Goal: Entertainment & Leisure: Consume media (video, audio)

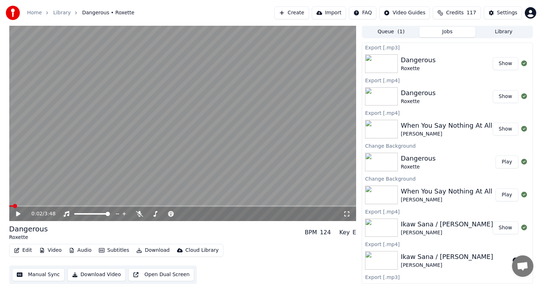
scroll to position [18, 0]
click at [504, 32] on button "Library" at bounding box center [504, 32] width 56 height 10
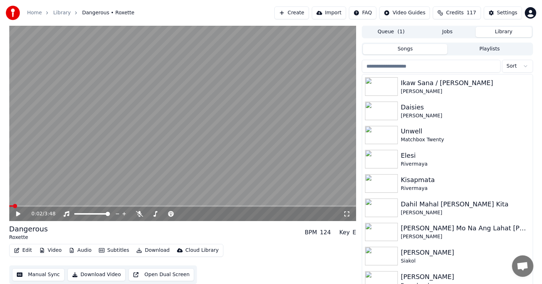
click at [412, 66] on input "search" at bounding box center [431, 66] width 139 height 13
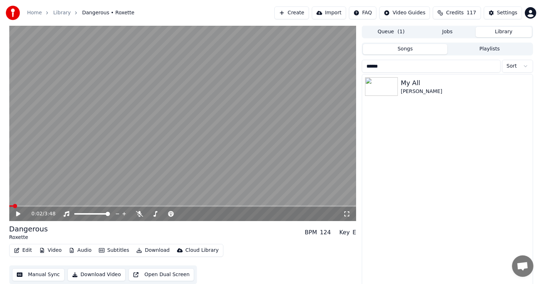
type input "******"
click at [423, 85] on div "My All" at bounding box center [462, 83] width 122 height 10
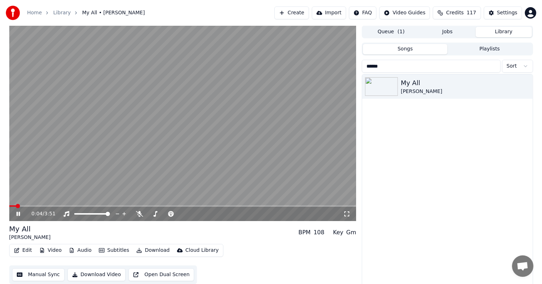
click at [18, 215] on icon at bounding box center [23, 214] width 17 height 6
click at [505, 10] on div "Settings" at bounding box center [507, 12] width 20 height 7
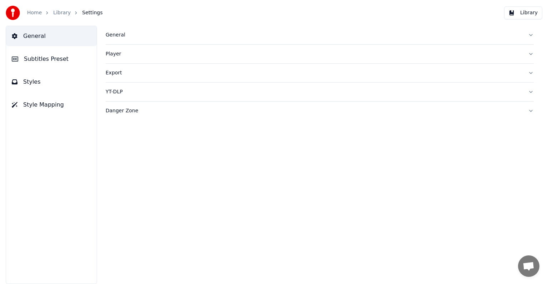
click at [33, 66] on button "Subtitles Preset" at bounding box center [51, 59] width 91 height 20
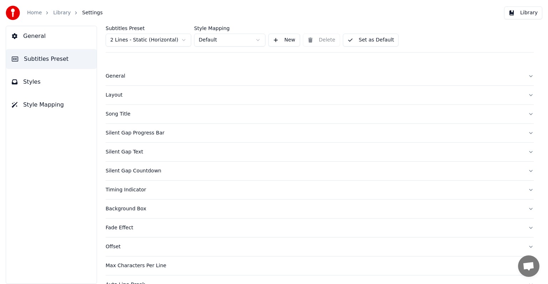
click at [140, 39] on html "Home Library Settings Library General Subtitles Preset Styles Style Mapping Sub…" at bounding box center [274, 142] width 548 height 284
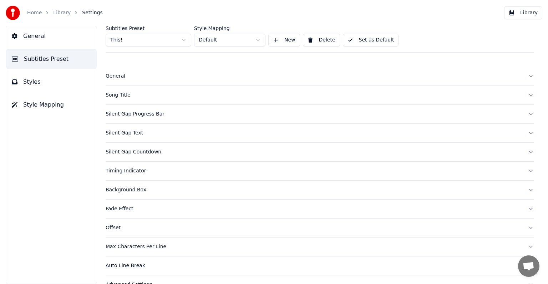
click at [123, 92] on div "Song Title" at bounding box center [314, 94] width 417 height 7
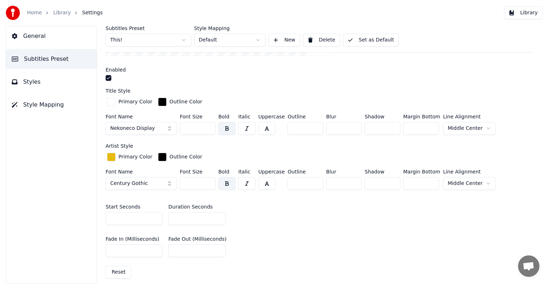
scroll to position [179, 0]
drag, startPoint x: 189, startPoint y: 129, endPoint x: 197, endPoint y: 129, distance: 9.0
click at [197, 129] on input "***" at bounding box center [198, 127] width 36 height 13
type input "***"
click at [370, 37] on button "Set as Default" at bounding box center [371, 40] width 56 height 13
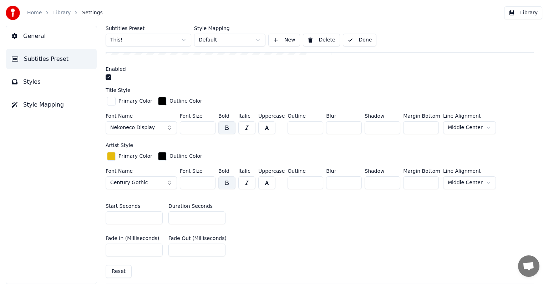
click at [53, 12] on link "Library" at bounding box center [61, 12] width 17 height 7
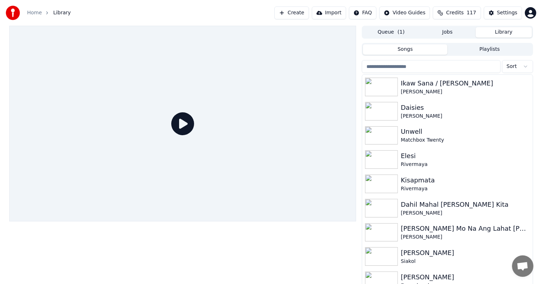
click at [435, 69] on input "search" at bounding box center [431, 66] width 139 height 13
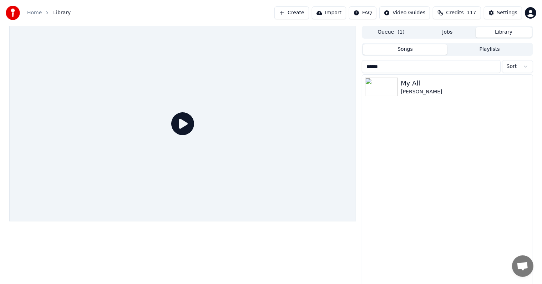
type input "******"
click at [436, 90] on div "[PERSON_NAME]" at bounding box center [462, 91] width 122 height 7
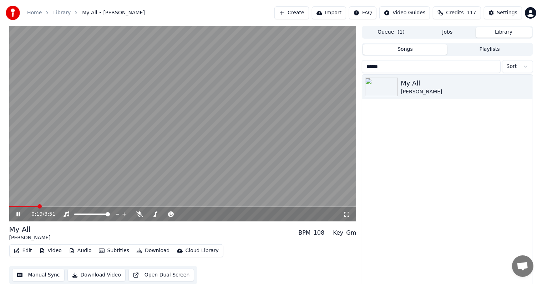
click at [19, 215] on icon at bounding box center [18, 214] width 4 height 4
click at [507, 10] on div "Settings" at bounding box center [507, 12] width 20 height 7
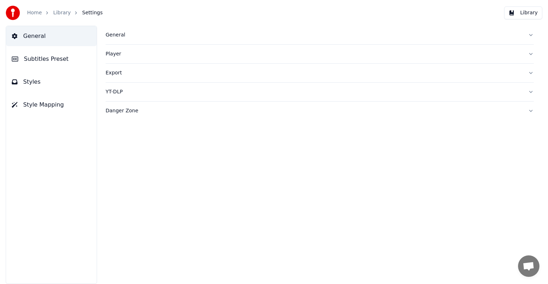
click at [57, 56] on span "Subtitles Preset" at bounding box center [46, 59] width 45 height 9
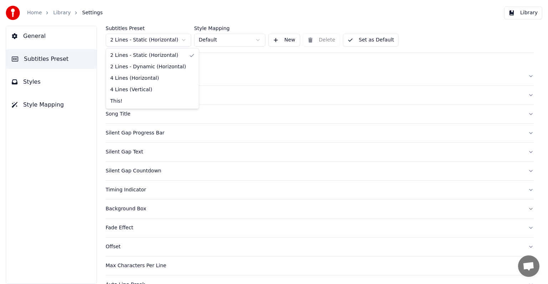
click at [172, 37] on html "Home Library Settings Library General Subtitles Preset Styles Style Mapping Sub…" at bounding box center [274, 142] width 548 height 284
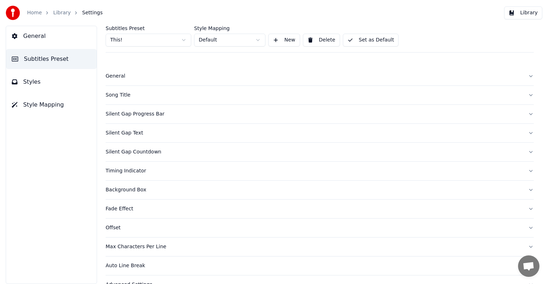
click at [126, 92] on div "Song Title" at bounding box center [314, 94] width 417 height 7
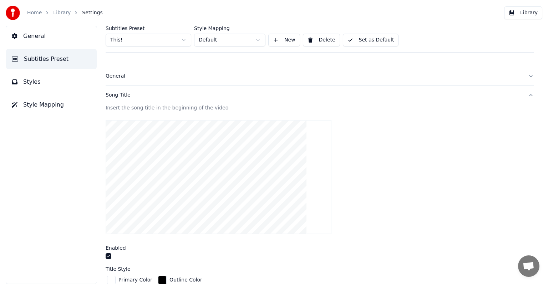
click at [122, 95] on div "Song Title" at bounding box center [314, 94] width 417 height 7
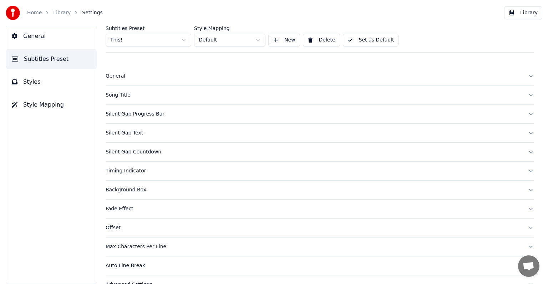
click at [122, 95] on div "Song Title" at bounding box center [314, 94] width 417 height 7
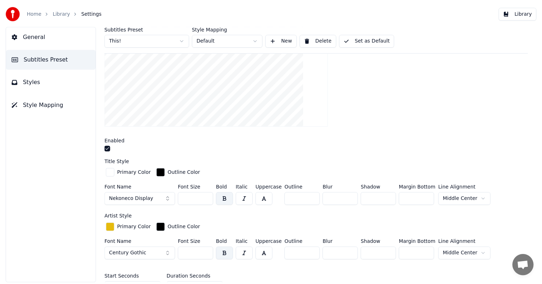
scroll to position [214, 0]
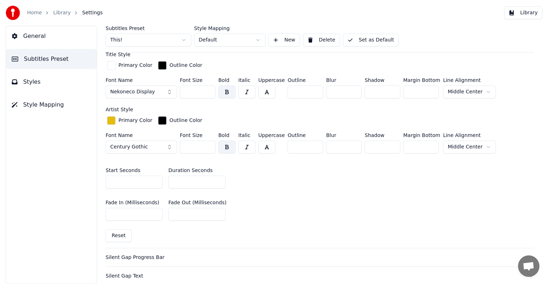
click at [217, 181] on input "**" at bounding box center [197, 181] width 57 height 13
type input "**"
click at [217, 181] on input "**" at bounding box center [197, 181] width 57 height 13
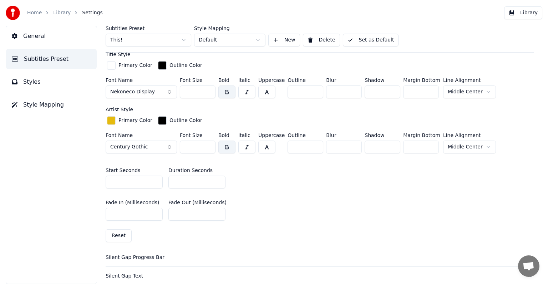
click at [371, 38] on button "Set as Default" at bounding box center [371, 40] width 56 height 13
click at [54, 11] on link "Library" at bounding box center [61, 12] width 17 height 7
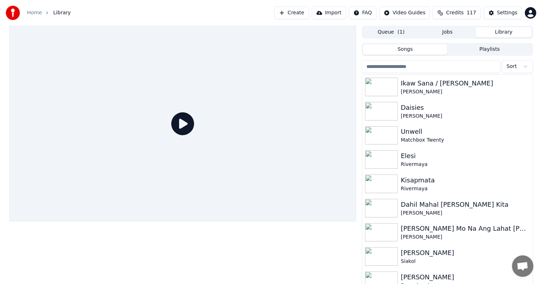
click at [466, 65] on input "search" at bounding box center [431, 66] width 139 height 13
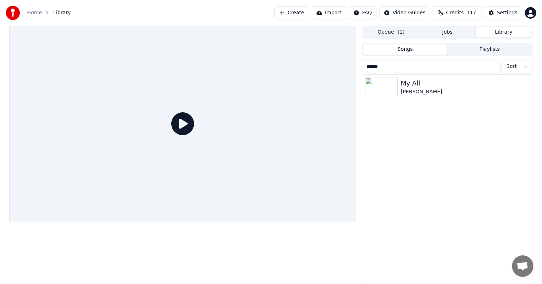
type input "******"
click at [438, 90] on div "[PERSON_NAME]" at bounding box center [462, 91] width 122 height 7
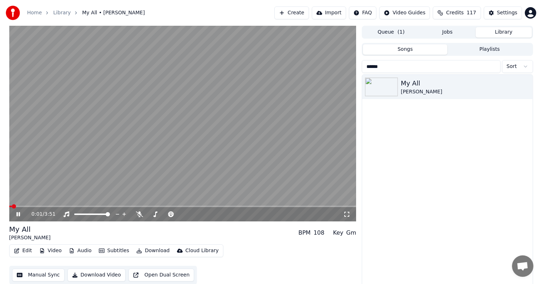
click at [21, 206] on span at bounding box center [182, 205] width 347 height 1
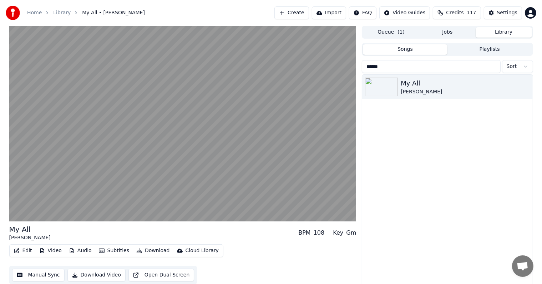
click at [53, 249] on button "Video" at bounding box center [50, 250] width 28 height 10
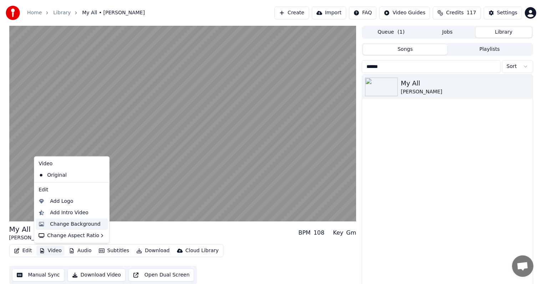
click at [74, 225] on div "Change Background" at bounding box center [75, 223] width 51 height 7
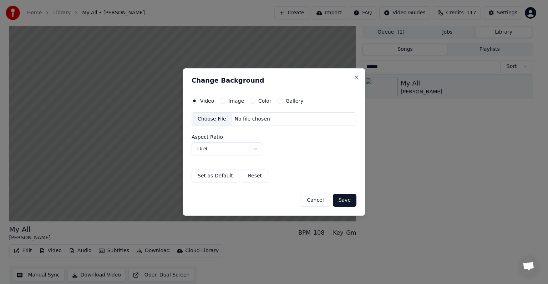
click at [222, 101] on button "Image" at bounding box center [223, 101] width 6 height 6
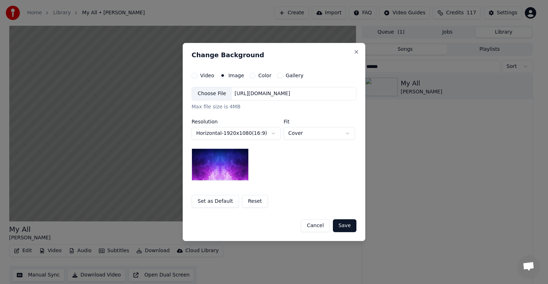
click at [206, 92] on div "Choose File" at bounding box center [212, 93] width 40 height 13
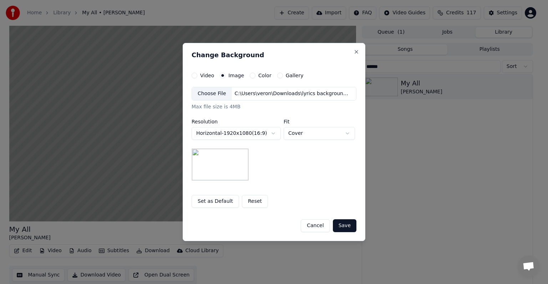
click at [342, 226] on button "Save" at bounding box center [345, 225] width 24 height 13
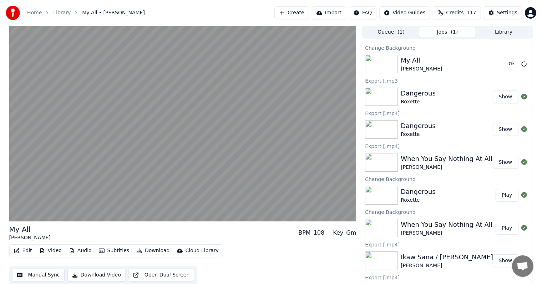
click at [223, 134] on video at bounding box center [182, 123] width 347 height 195
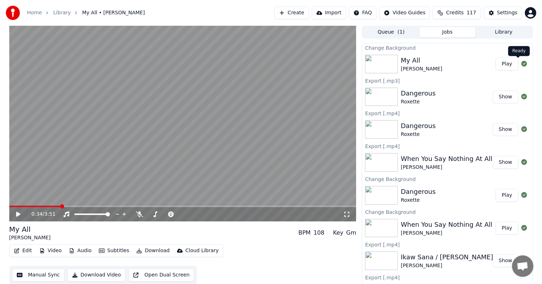
click at [501, 61] on button "Play" at bounding box center [507, 63] width 22 height 13
click at [35, 274] on button "Manual Sync" at bounding box center [38, 274] width 52 height 13
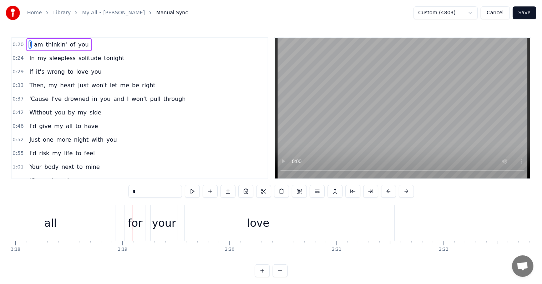
scroll to position [0, 14863]
click at [529, 12] on button "Save" at bounding box center [525, 12] width 24 height 13
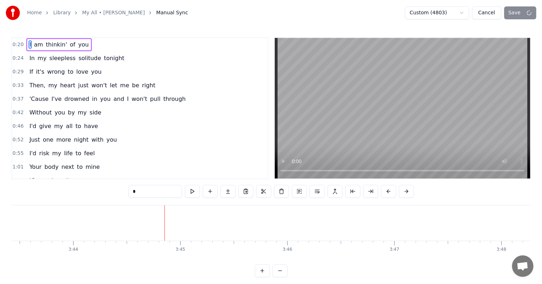
scroll to position [0, 24042]
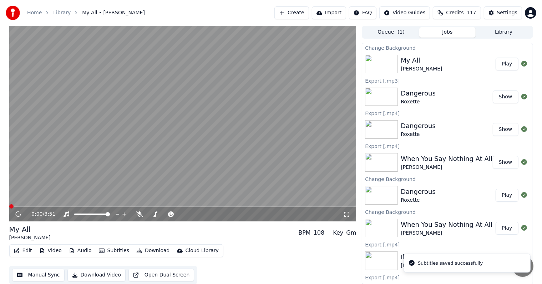
click at [150, 249] on button "Download" at bounding box center [153, 250] width 39 height 10
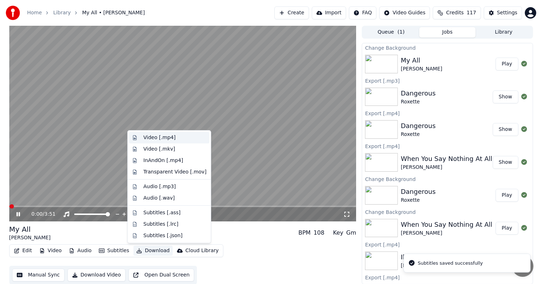
click at [162, 135] on div "Video [.mp4]" at bounding box center [160, 137] width 32 height 7
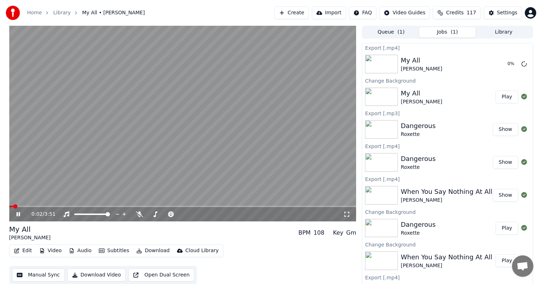
click at [127, 88] on video at bounding box center [182, 123] width 347 height 195
